Goal: Task Accomplishment & Management: Use online tool/utility

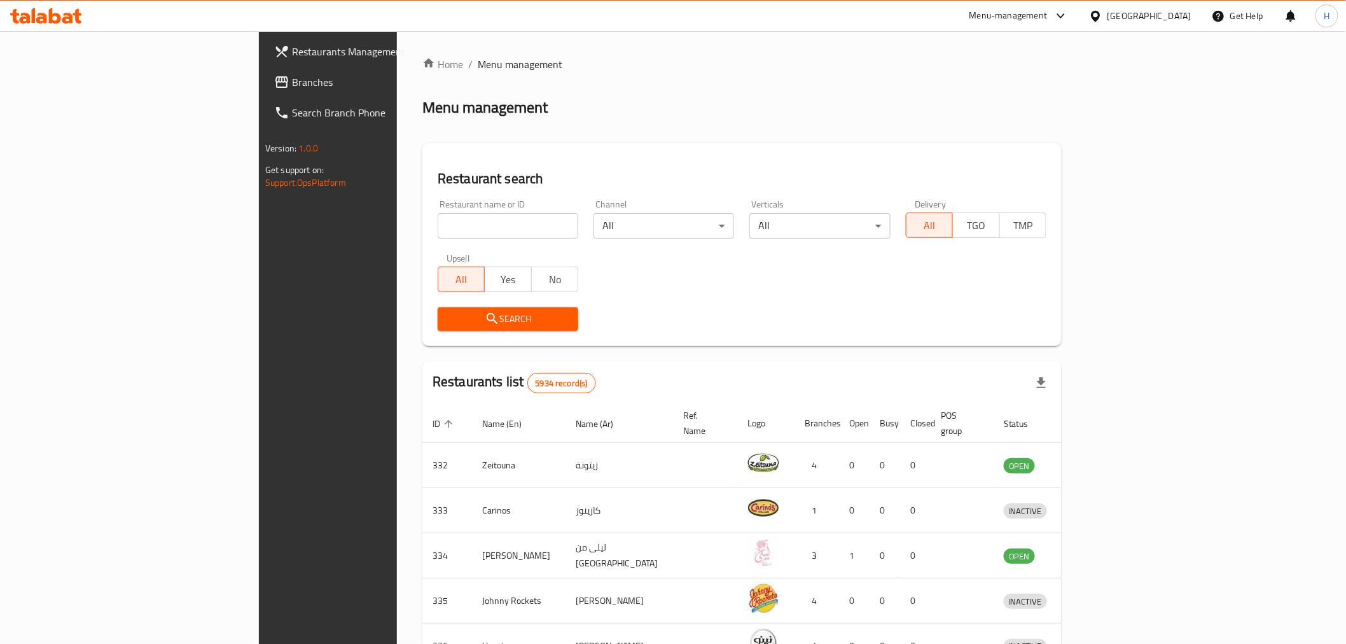
click at [438, 221] on input "search" at bounding box center [508, 225] width 141 height 25
type input "barns"
click button "Search" at bounding box center [508, 319] width 141 height 24
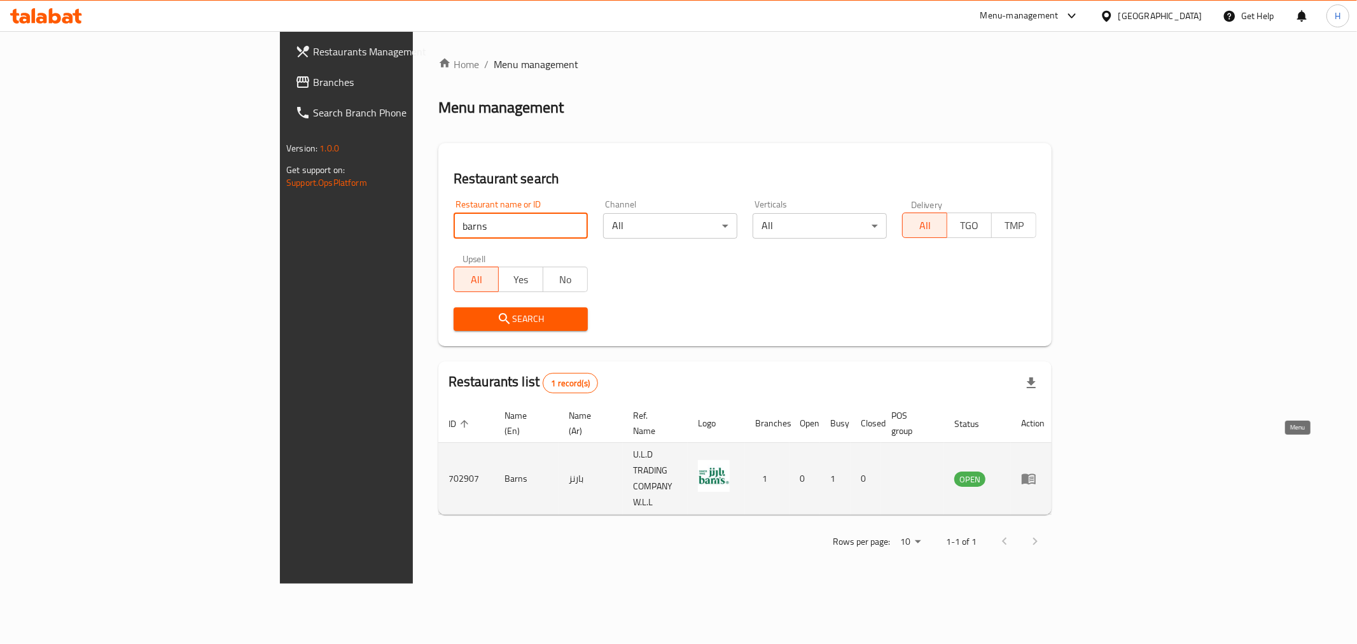
click at [1034, 476] on icon "enhanced table" at bounding box center [1031, 478] width 4 height 5
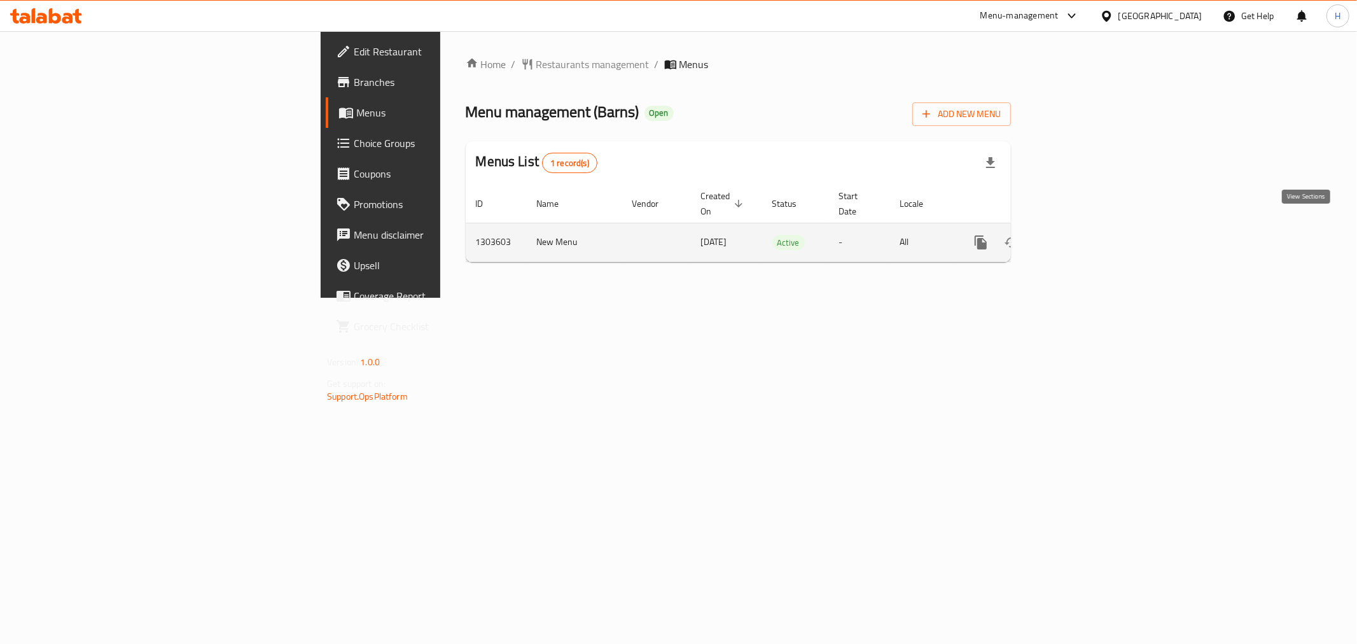
click at [1078, 237] on icon "enhanced table" at bounding box center [1072, 242] width 11 height 11
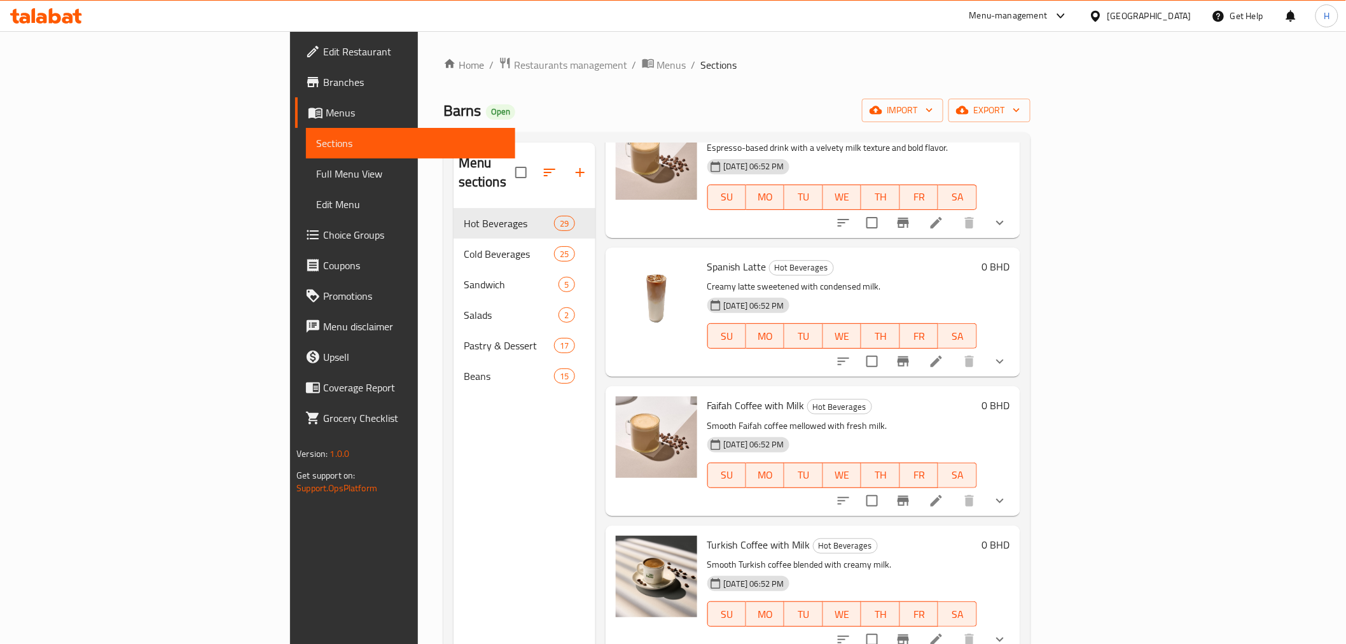
scroll to position [848, 0]
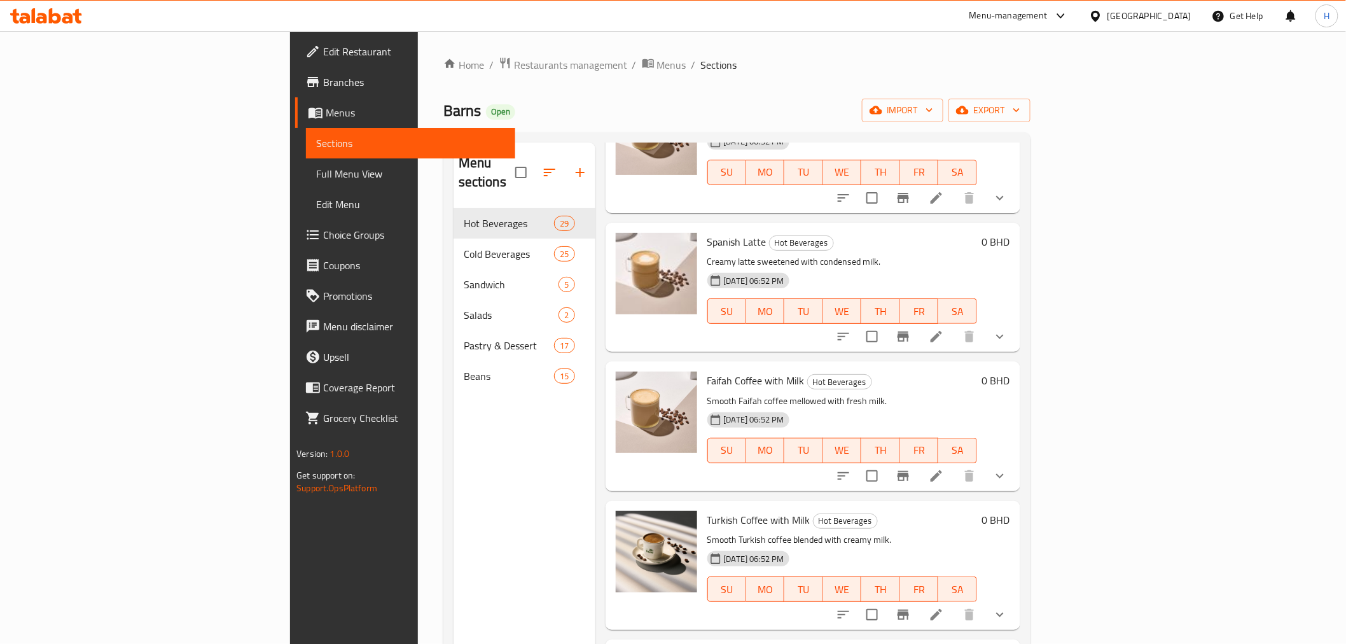
click at [1048, 8] on div "Menu-management" at bounding box center [1008, 15] width 78 height 15
click at [971, 49] on div "All Plugins" at bounding box center [962, 56] width 39 height 14
